Goal: Information Seeking & Learning: Learn about a topic

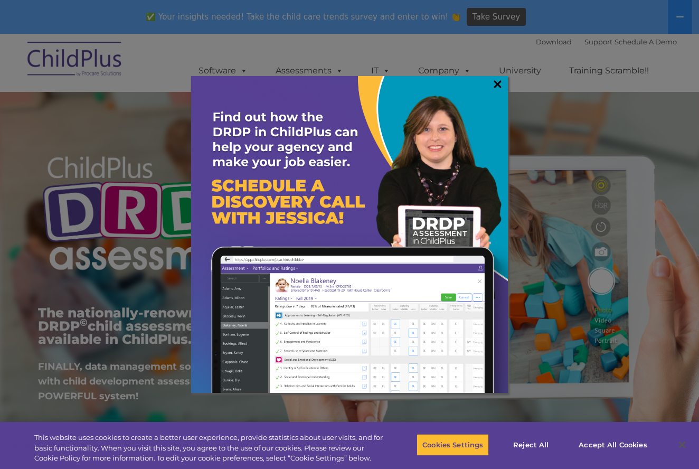
click at [498, 84] on link "×" at bounding box center [498, 84] width 12 height 11
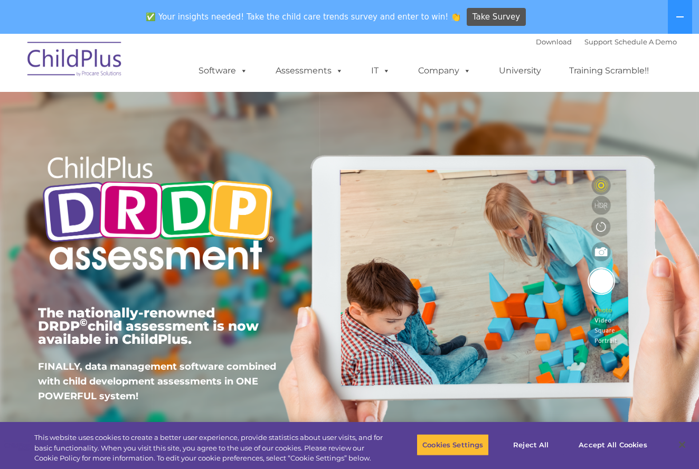
click at [80, 60] on img at bounding box center [75, 60] width 106 height 53
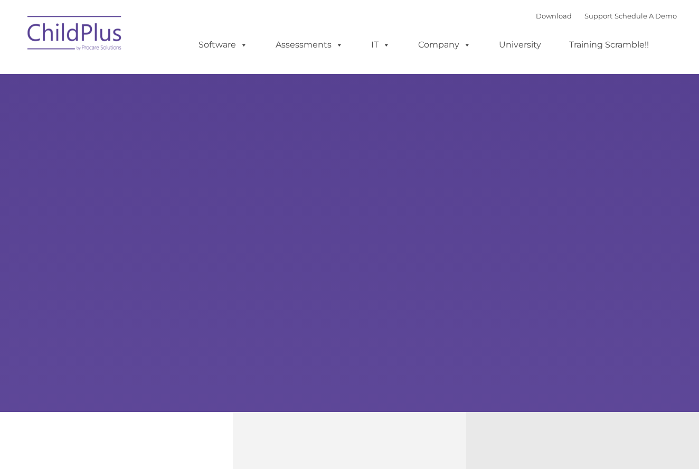
type input ""
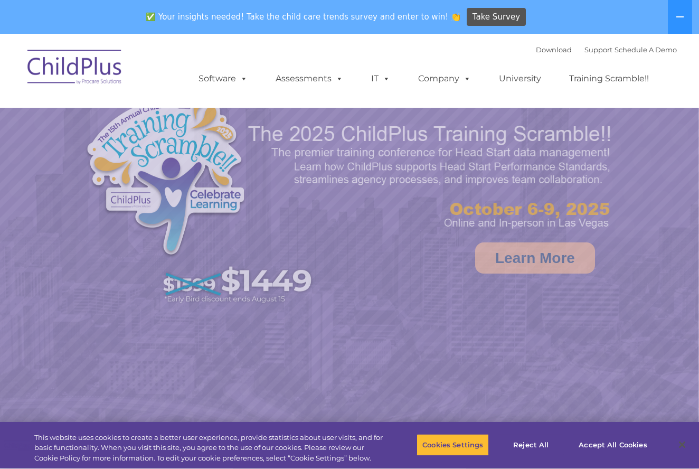
select select "MEDIUM"
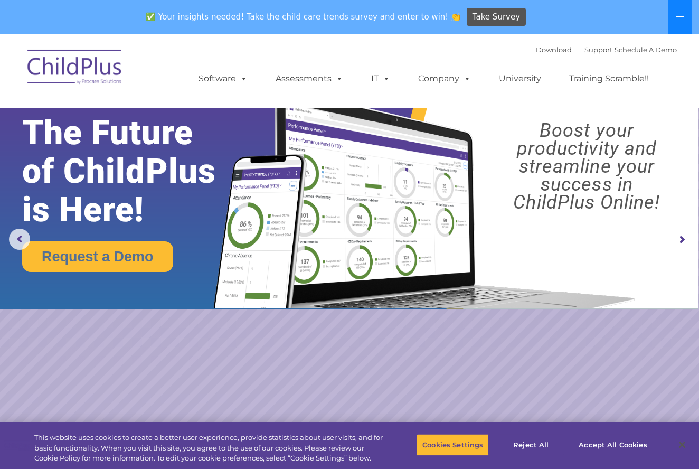
click at [683, 22] on button at bounding box center [680, 17] width 24 height 34
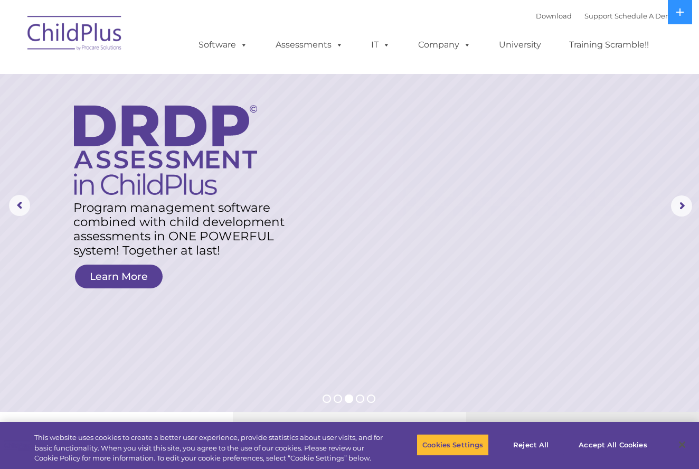
click at [88, 36] on img at bounding box center [75, 34] width 106 height 53
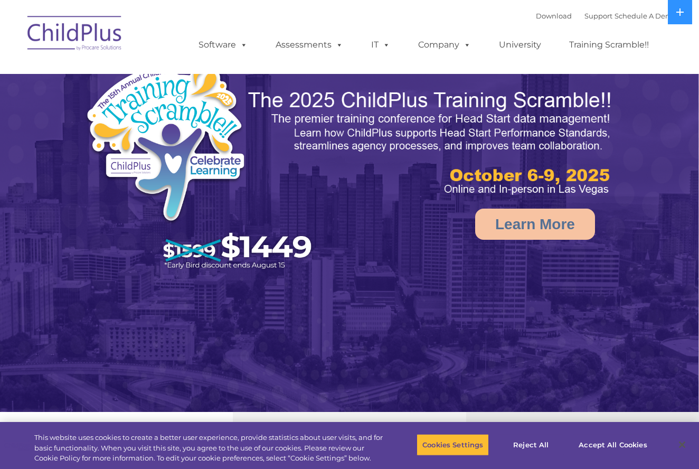
select select "MEDIUM"
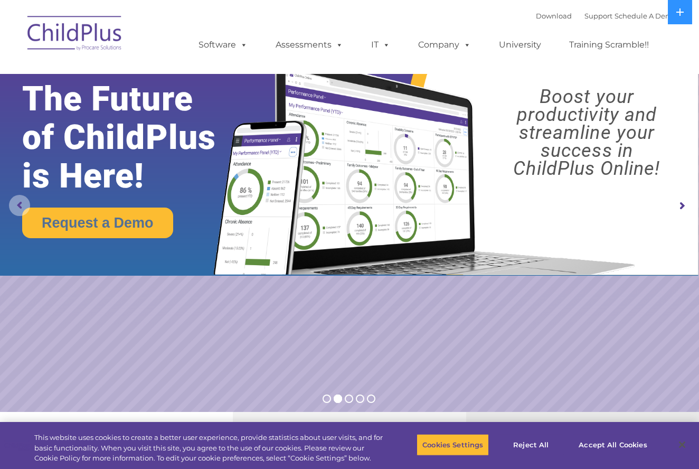
click at [25, 209] on rs-arrow at bounding box center [19, 205] width 21 height 21
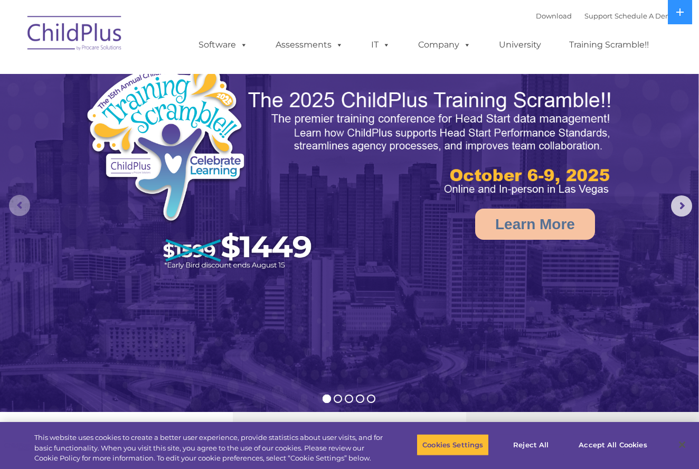
click at [25, 209] on rs-arrow at bounding box center [19, 205] width 21 height 21
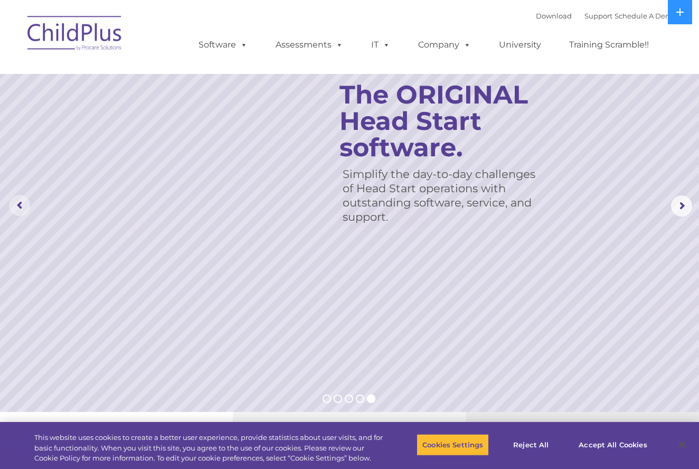
click at [25, 209] on rs-arrow at bounding box center [19, 205] width 21 height 21
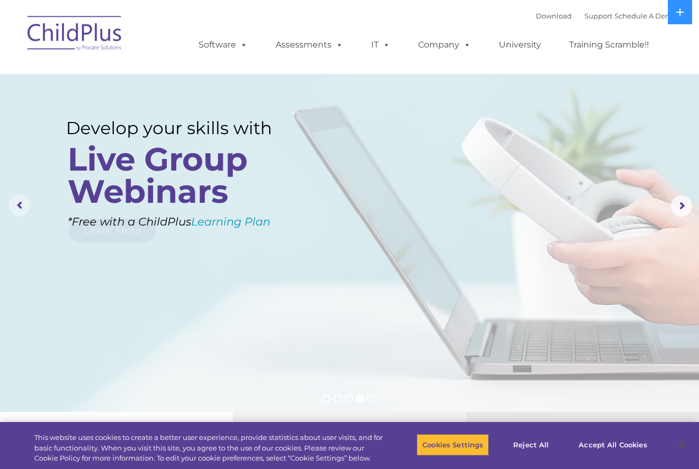
click at [25, 209] on rs-arrow at bounding box center [19, 205] width 21 height 21
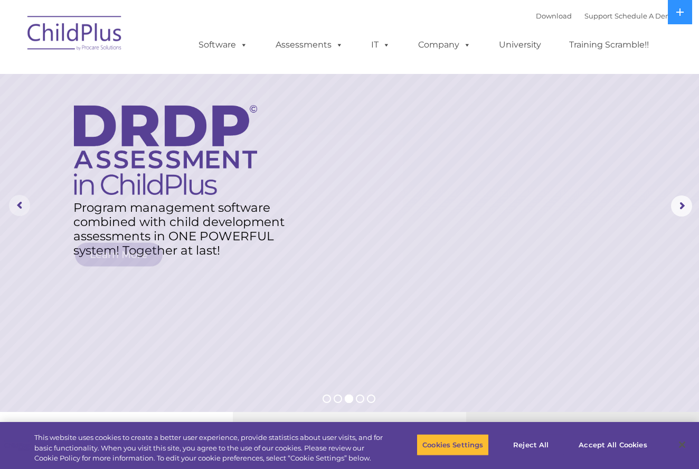
click at [25, 209] on rs-arrow at bounding box center [19, 205] width 21 height 21
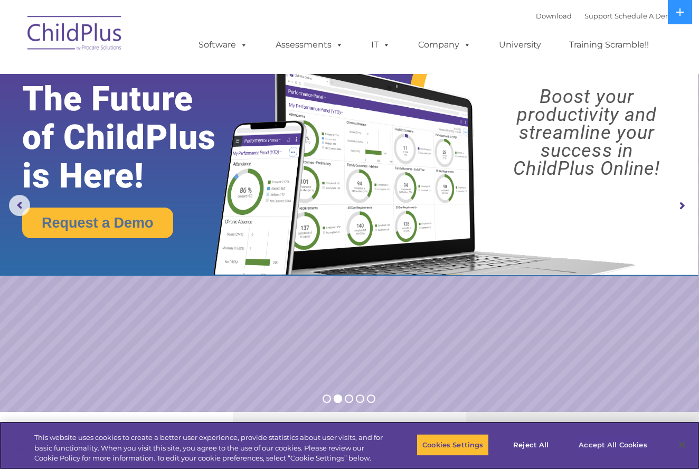
click at [624, 445] on button "Accept All Cookies" at bounding box center [613, 445] width 80 height 22
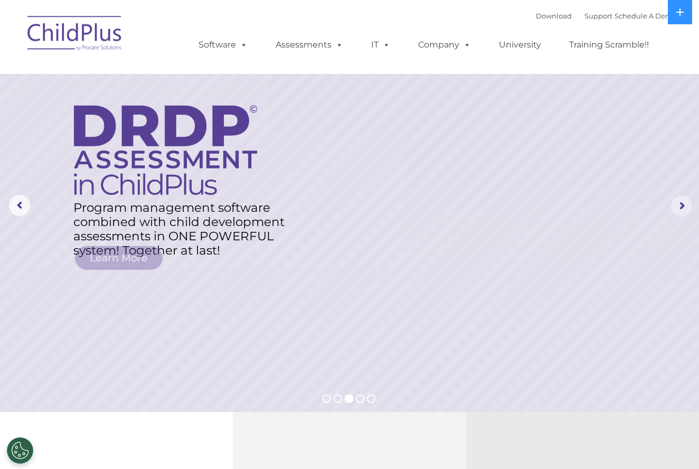
click at [681, 205] on rs-arrow at bounding box center [681, 205] width 21 height 21
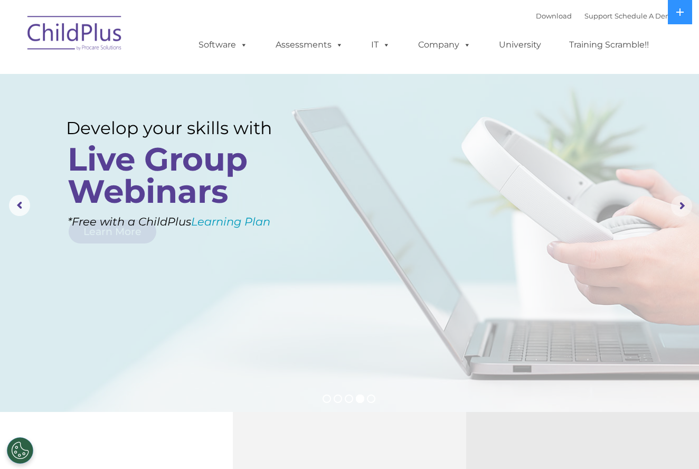
click at [681, 205] on rs-arrow at bounding box center [681, 205] width 21 height 21
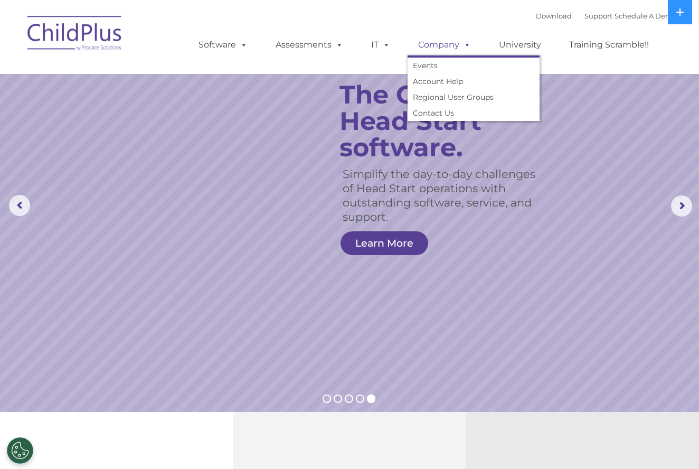
click at [462, 48] on span at bounding box center [465, 45] width 12 height 10
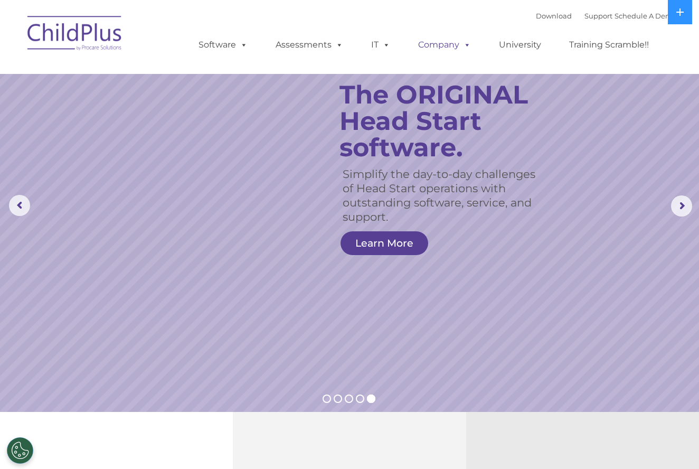
click at [462, 48] on span at bounding box center [465, 45] width 12 height 10
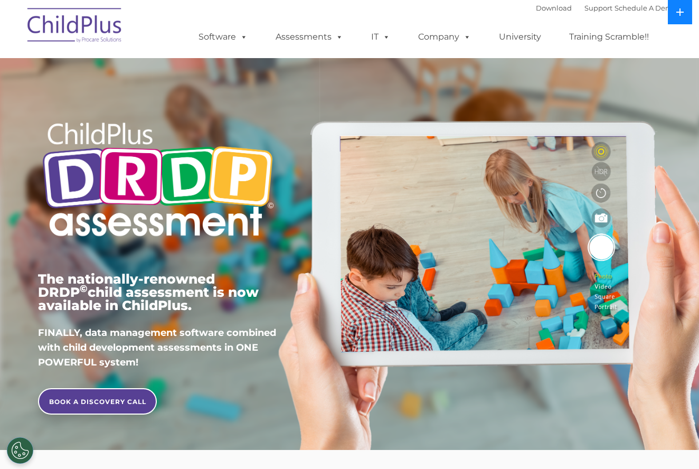
click at [679, 13] on icon at bounding box center [679, 11] width 7 height 7
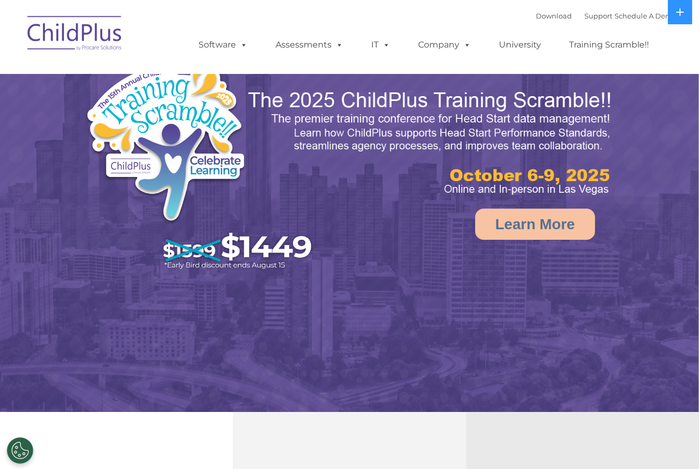
select select "MEDIUM"
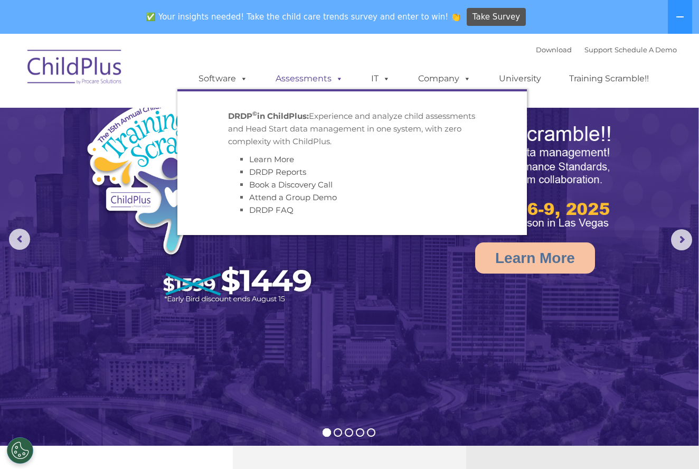
click at [313, 82] on link "Assessments" at bounding box center [309, 78] width 89 height 21
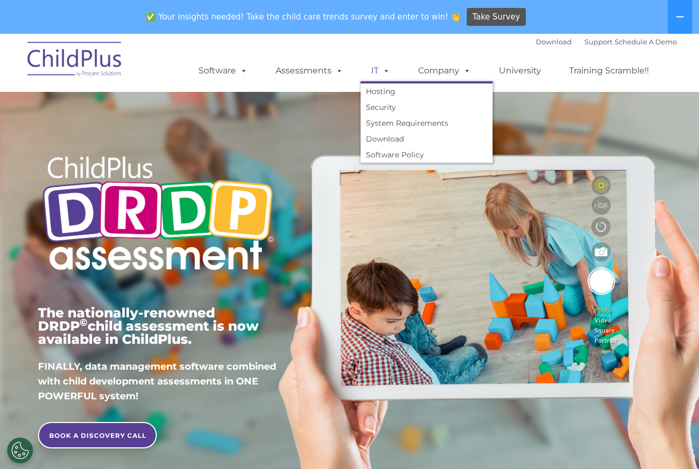
click at [382, 66] on span at bounding box center [385, 70] width 12 height 10
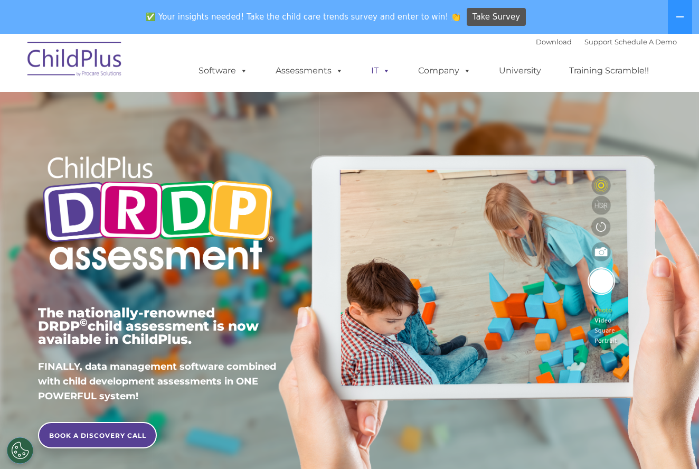
click at [382, 66] on span at bounding box center [385, 70] width 12 height 10
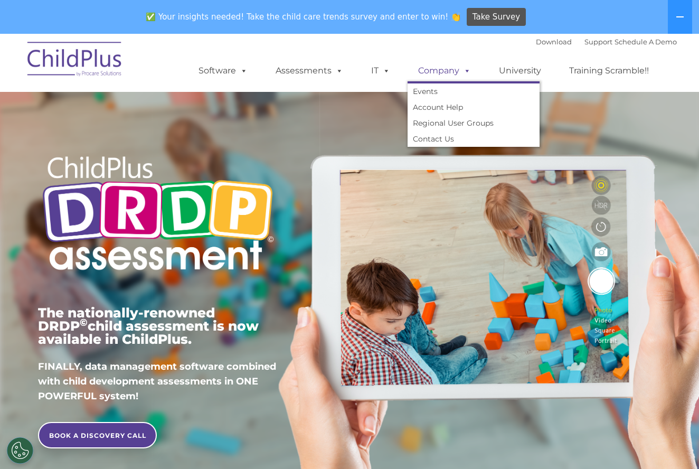
click at [446, 73] on link "Company" at bounding box center [445, 70] width 74 height 21
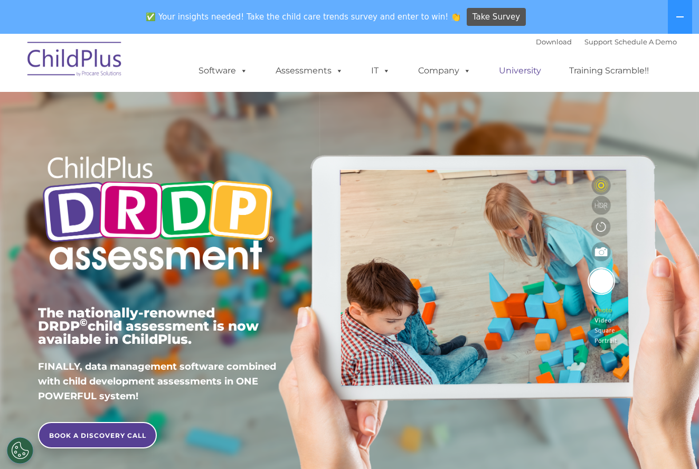
click at [519, 72] on link "University" at bounding box center [519, 70] width 63 height 21
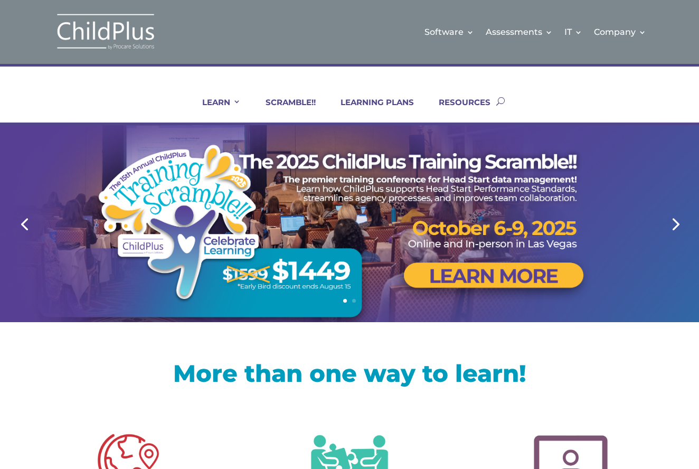
click at [139, 36] on img at bounding box center [106, 32] width 106 height 39
click at [24, 225] on link "Previous" at bounding box center [24, 223] width 25 height 25
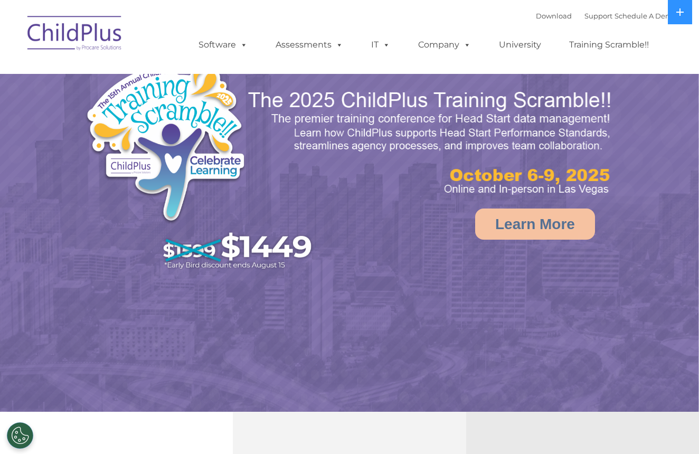
select select "MEDIUM"
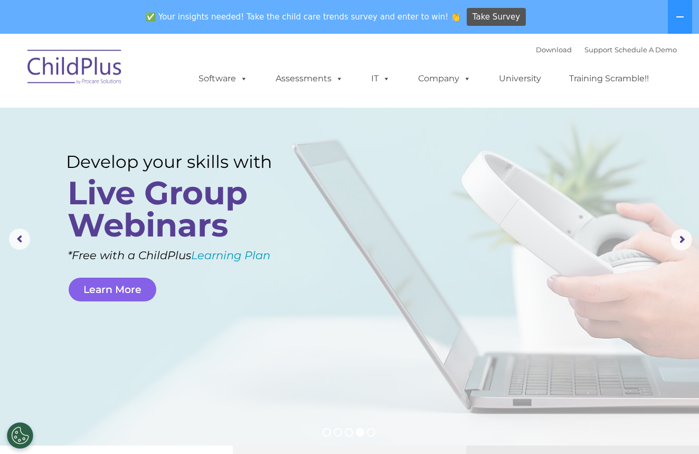
click at [121, 295] on link "Learn More" at bounding box center [113, 290] width 88 height 24
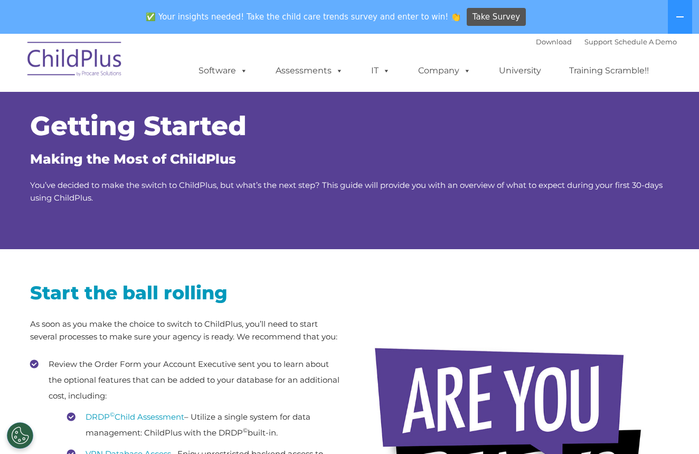
click at [551, 13] on div "✅ Your insights needed! Take the child care trends survey and enter to win! 👏 T…" at bounding box center [335, 17] width 670 height 34
